Goal: Information Seeking & Learning: Learn about a topic

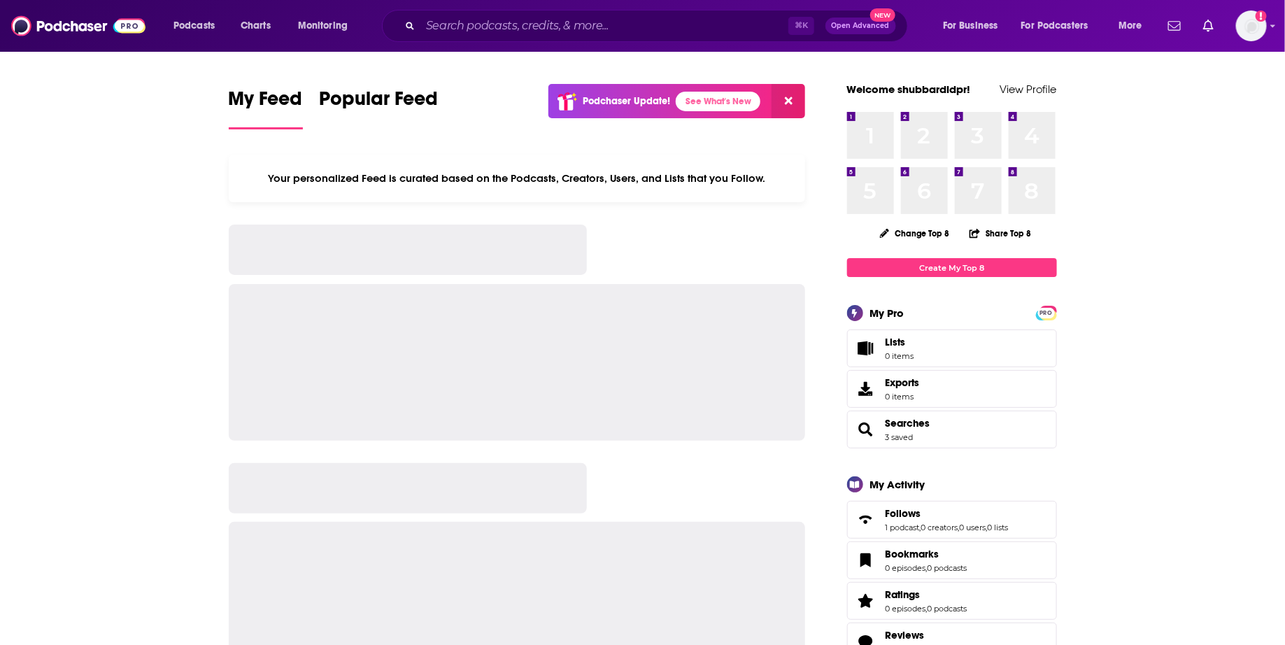
click at [484, 3] on div "Podcasts Charts Monitoring ⌘ K Open Advanced New For Business For Podcasters Mo…" at bounding box center [642, 26] width 1285 height 52
click at [484, 22] on input "Search podcasts, credits, & more..." at bounding box center [604, 26] width 368 height 22
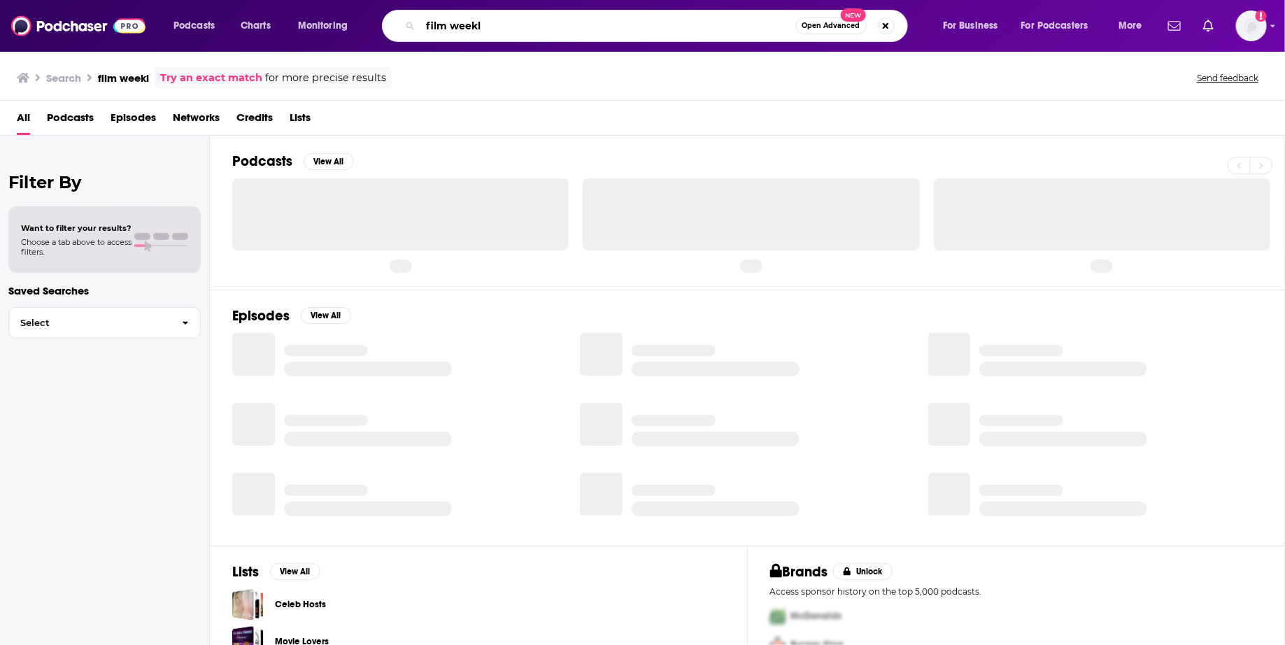
click at [532, 30] on input "film weekl" at bounding box center [608, 26] width 376 height 22
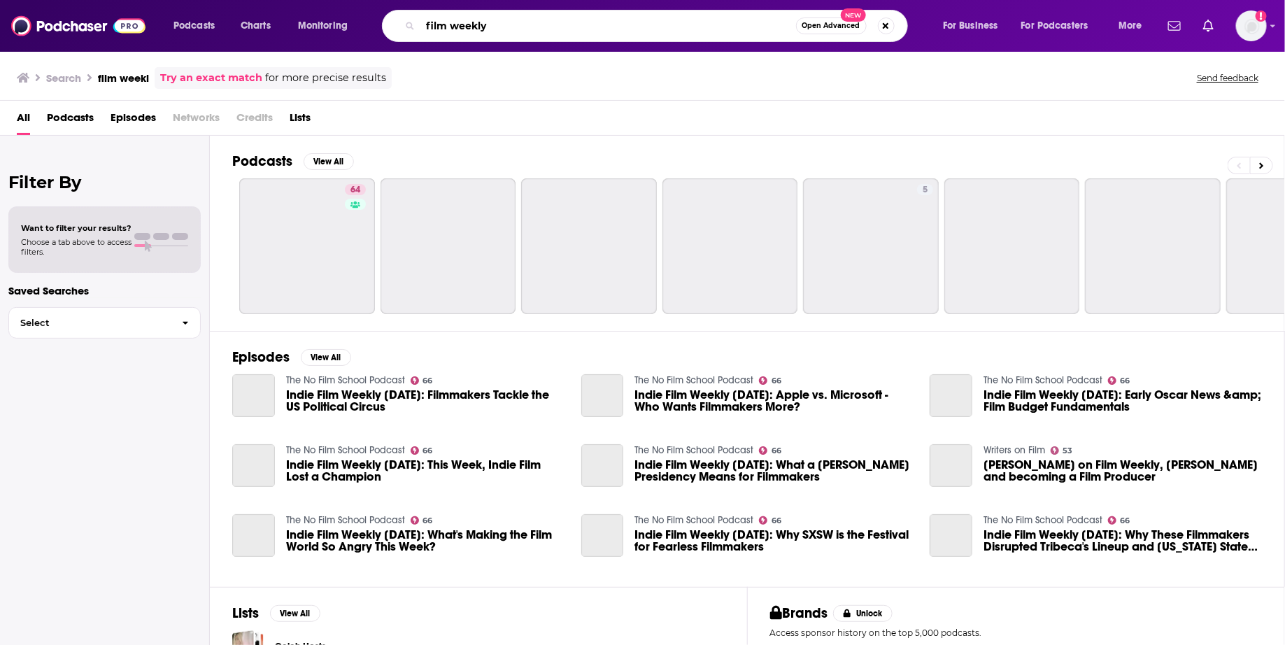
type input "film weekly"
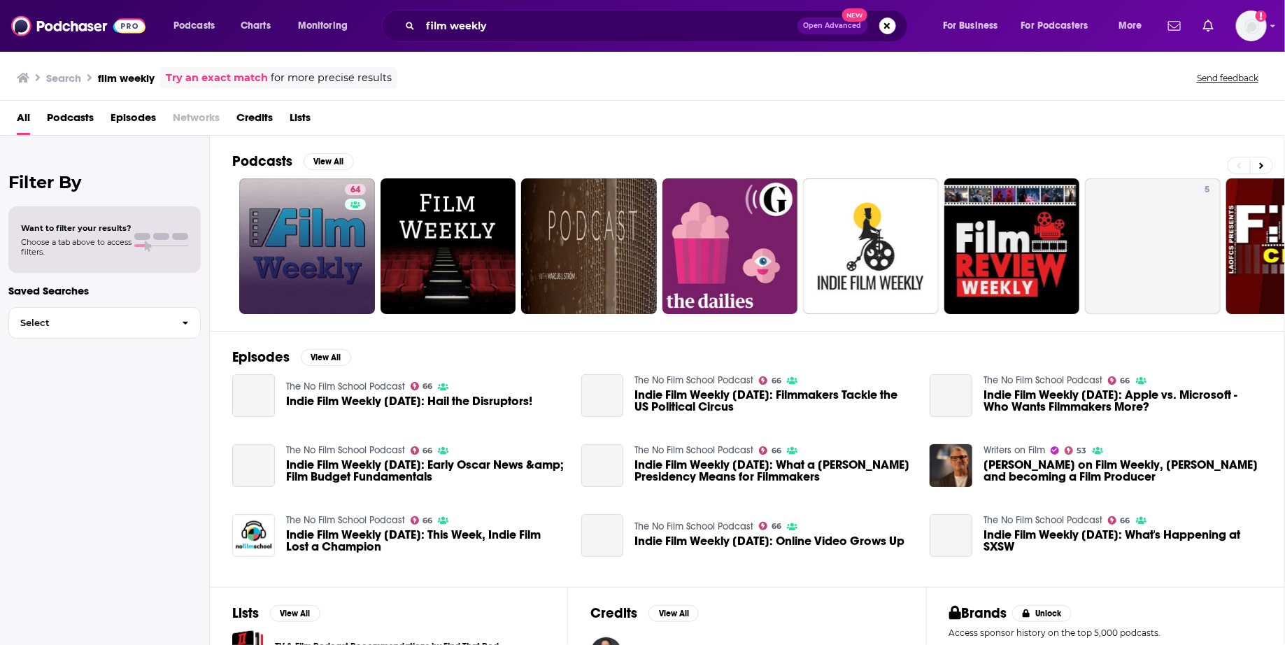
click at [304, 236] on link "64" at bounding box center [307, 246] width 136 height 136
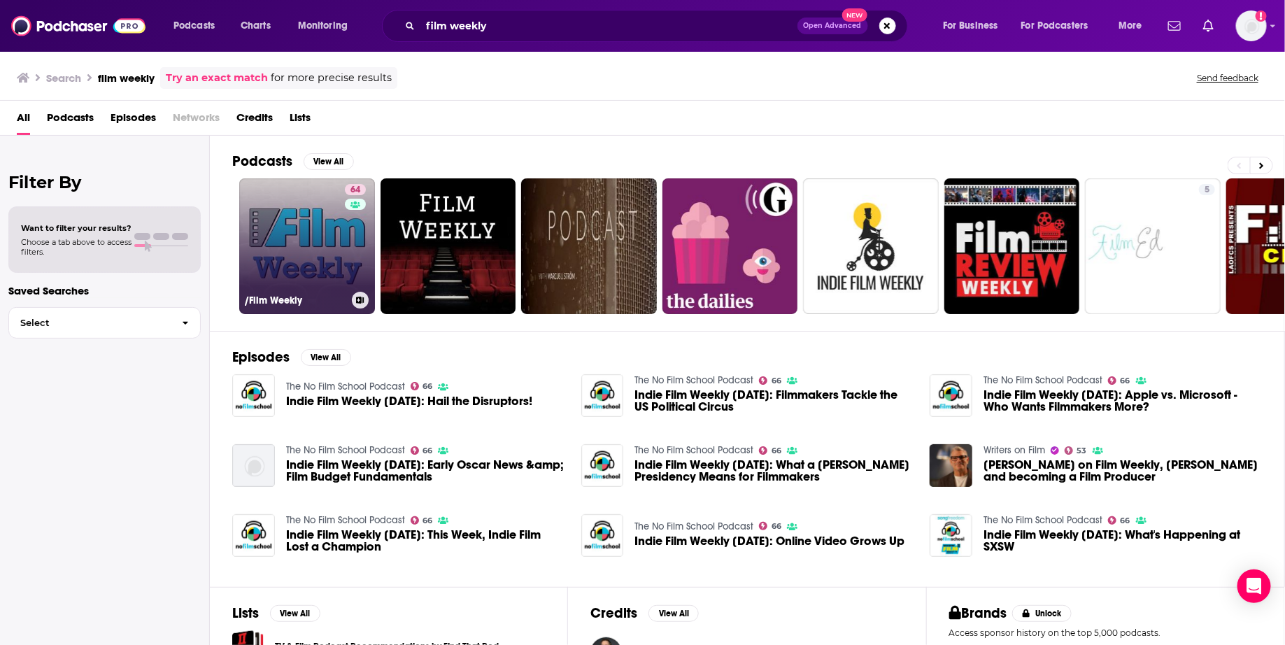
click at [308, 211] on link "64 /Film Weekly" at bounding box center [307, 246] width 136 height 136
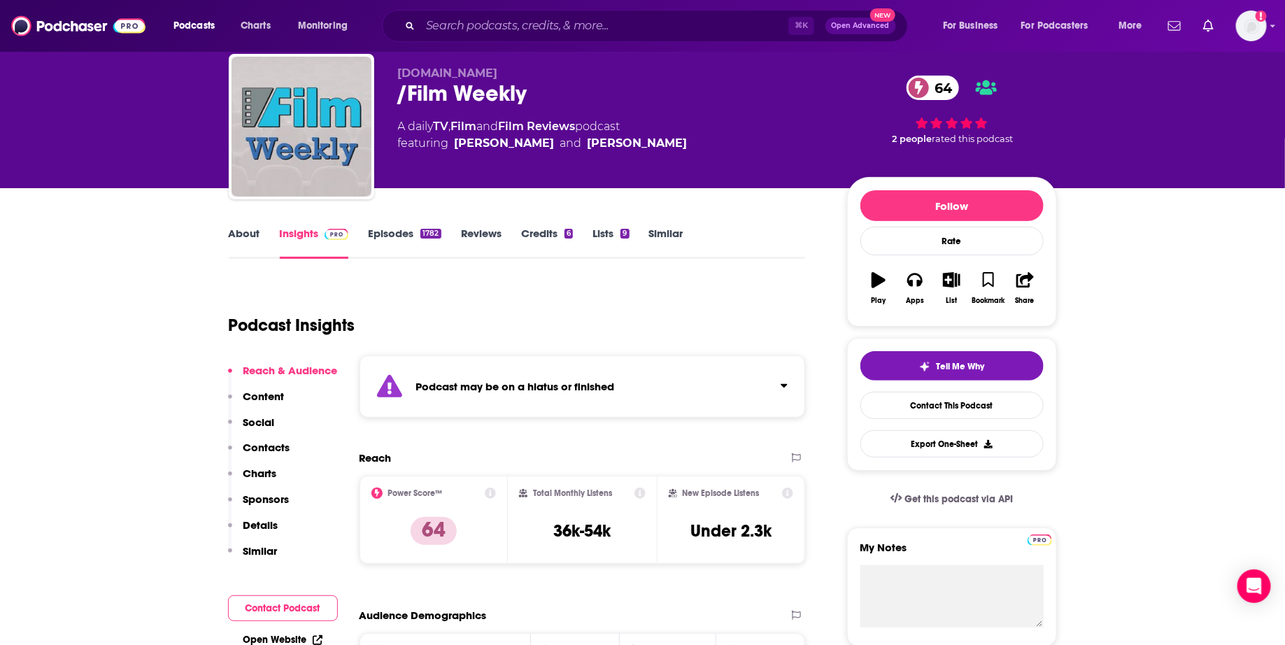
scroll to position [43, 0]
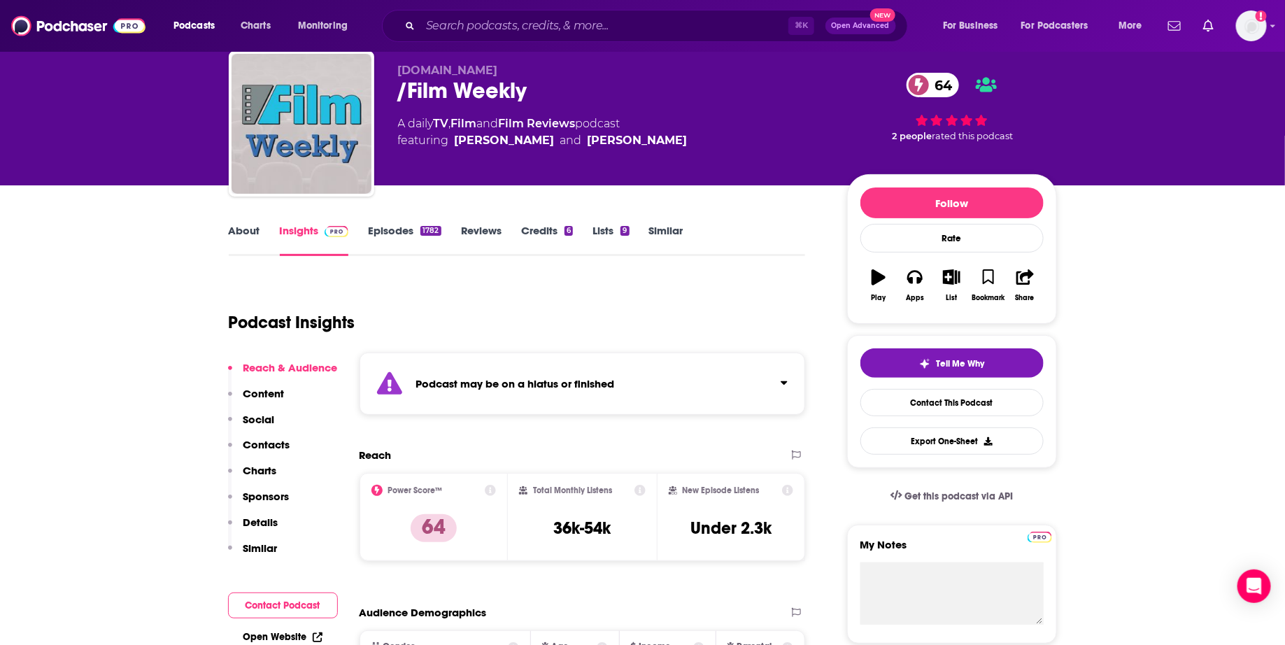
click at [388, 224] on link "Episodes 1782" at bounding box center [404, 240] width 73 height 32
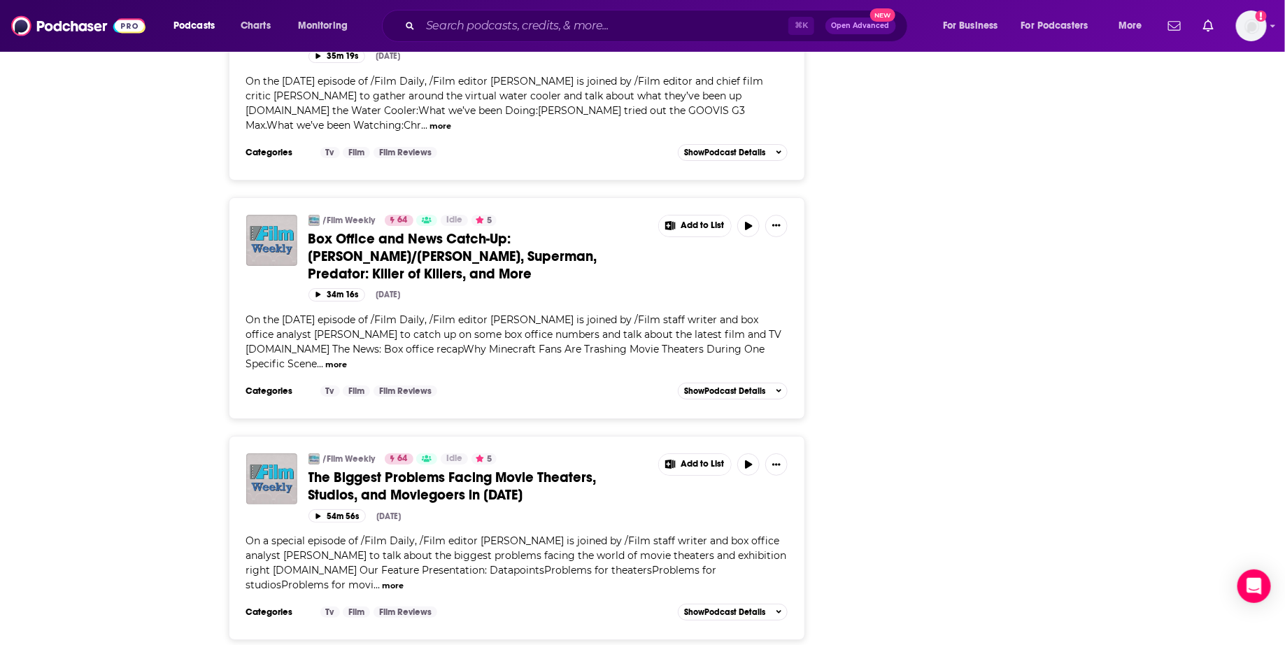
scroll to position [5234, 0]
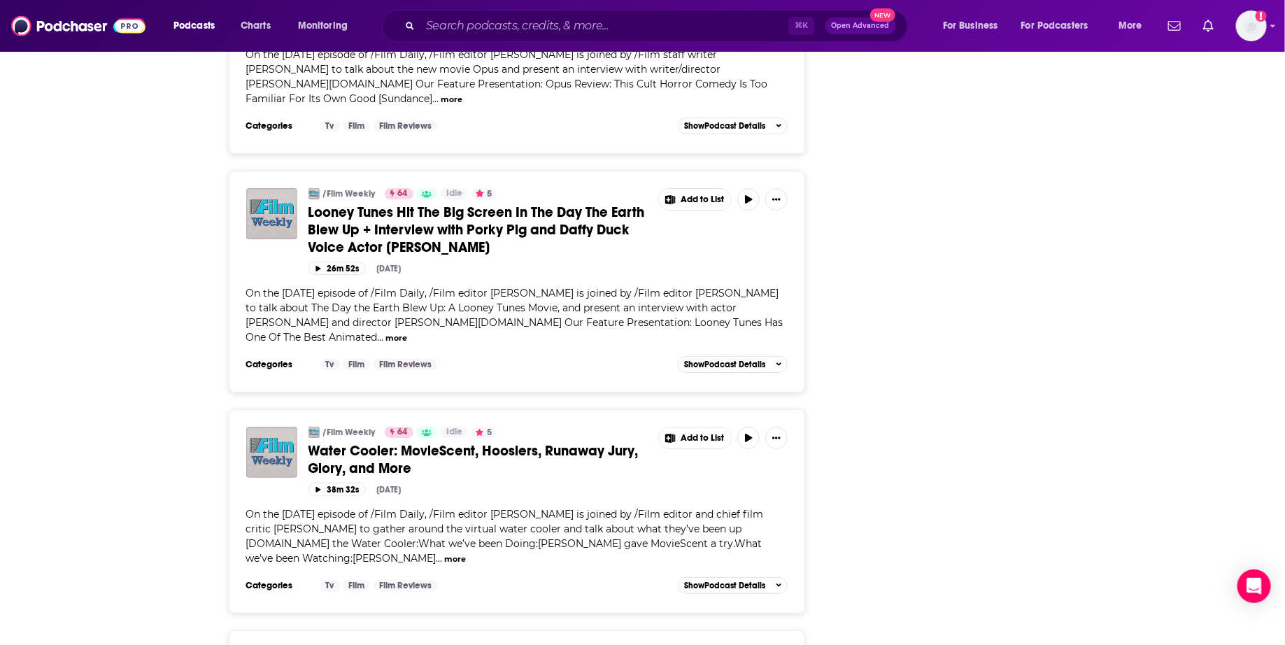
scroll to position [9915, 0]
